Goal: Task Accomplishment & Management: Use online tool/utility

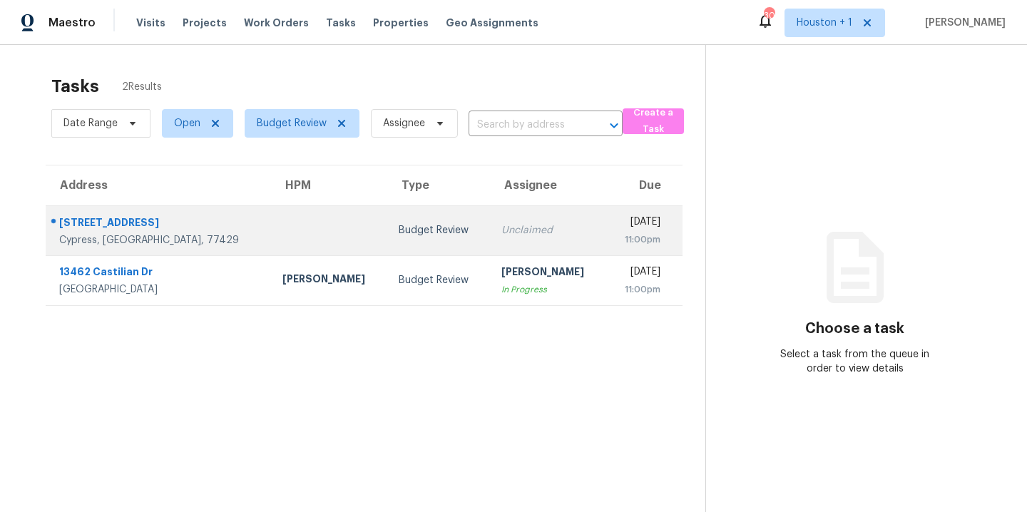
click at [399, 230] on div "Budget Review" at bounding box center [438, 230] width 79 height 14
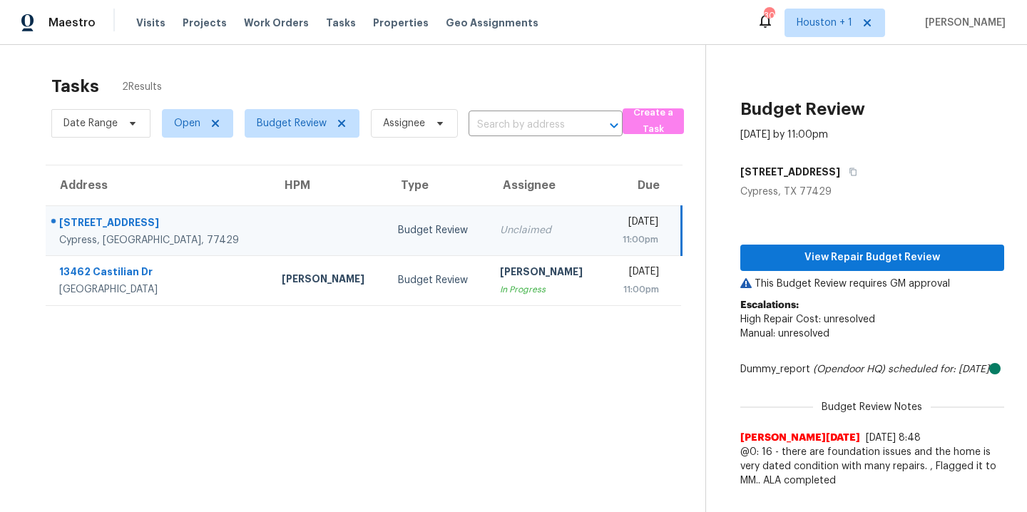
click at [333, 384] on section "Tasks 2 Results Date Range Open Budget Review Assignee ​ Create a Task Address …" at bounding box center [364, 312] width 682 height 489
click at [110, 433] on section "Tasks 2 Results Date Range Open Budget Review Assignee ​ Create a Task Address …" at bounding box center [364, 312] width 682 height 489
click at [189, 224] on td "[STREET_ADDRESS][PERSON_NAME]" at bounding box center [158, 230] width 225 height 50
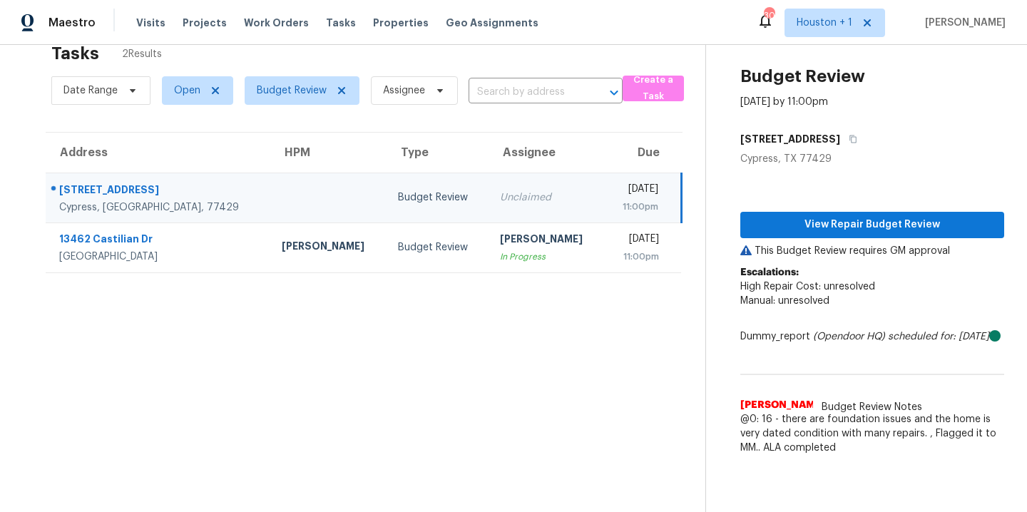
scroll to position [56, 0]
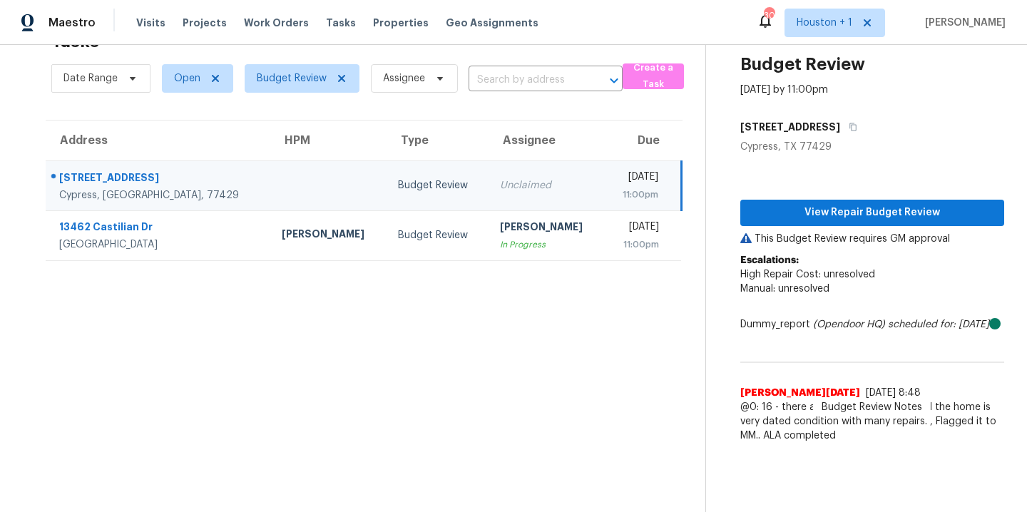
click at [399, 382] on section "Tasks 2 Results Date Range Open Budget Review Assignee ​ Create a Task Address …" at bounding box center [364, 267] width 682 height 489
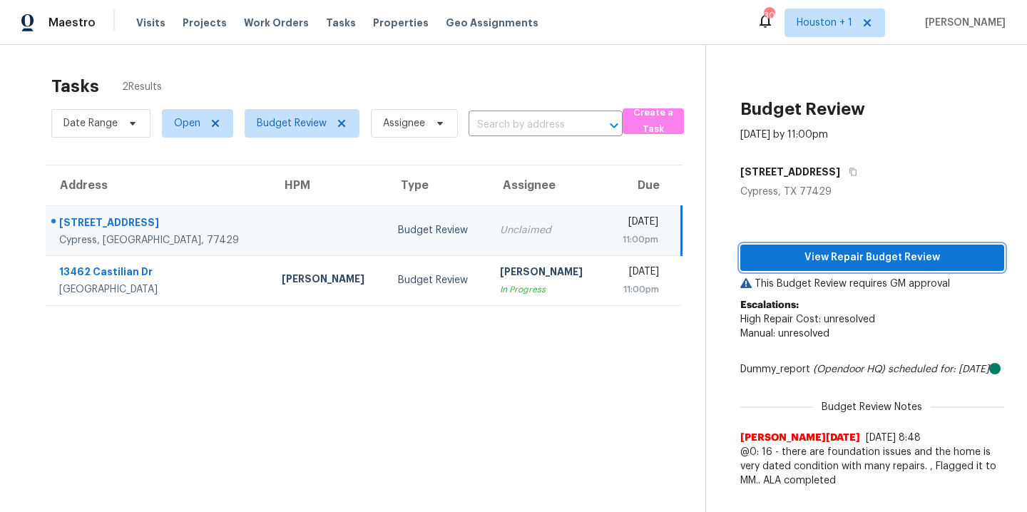
click at [867, 255] on span "View Repair Budget Review" at bounding box center [872, 258] width 241 height 18
click at [379, 402] on section "Tasks 2 Results Date Range Open Budget Review Assignee ​ Create a Task Address …" at bounding box center [364, 312] width 682 height 489
